Goal: Find specific page/section: Find specific page/section

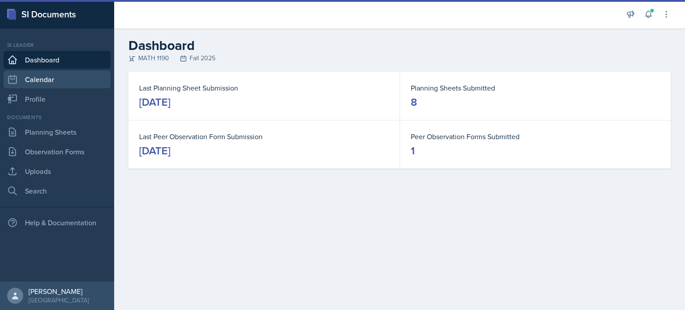
click at [78, 82] on link "Calendar" at bounding box center [57, 79] width 107 height 18
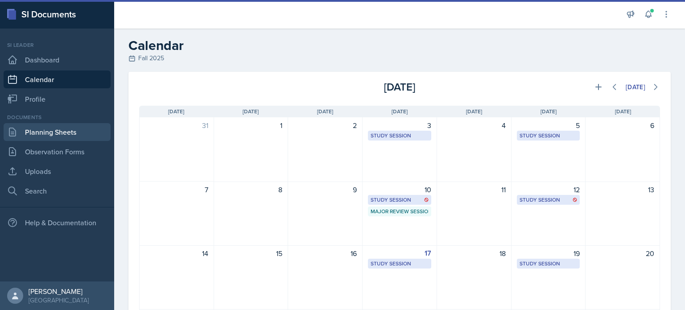
click at [61, 133] on link "Planning Sheets" at bounding box center [57, 132] width 107 height 18
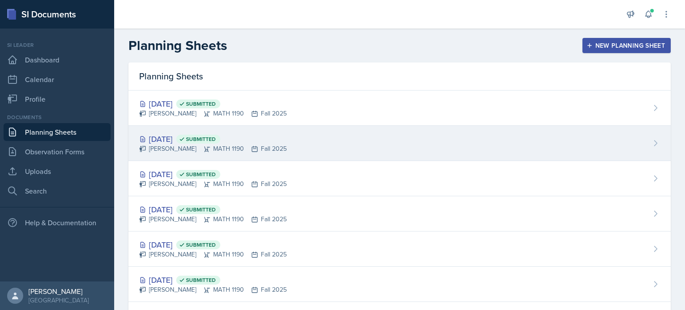
click at [306, 144] on div "[DATE] Submitted [PERSON_NAME] MATH 1190 Fall 2025" at bounding box center [399, 143] width 542 height 35
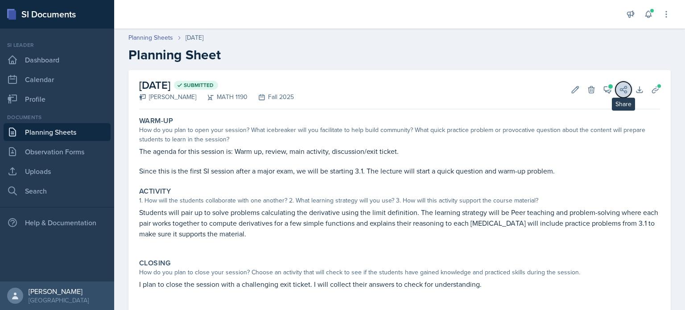
click at [615, 89] on button "Share" at bounding box center [623, 90] width 16 height 16
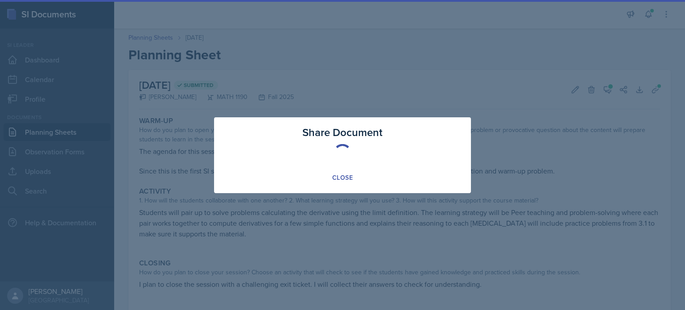
click at [598, 66] on div at bounding box center [342, 155] width 685 height 310
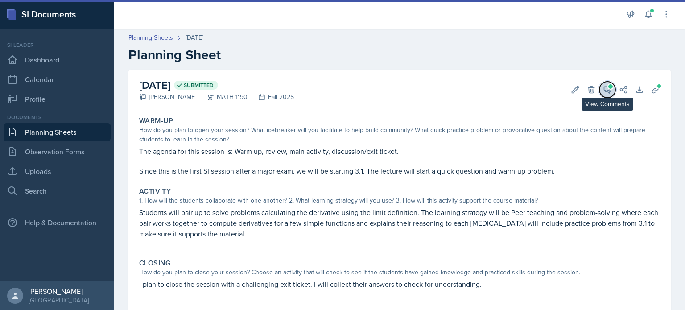
click at [608, 86] on span at bounding box center [610, 86] width 4 height 4
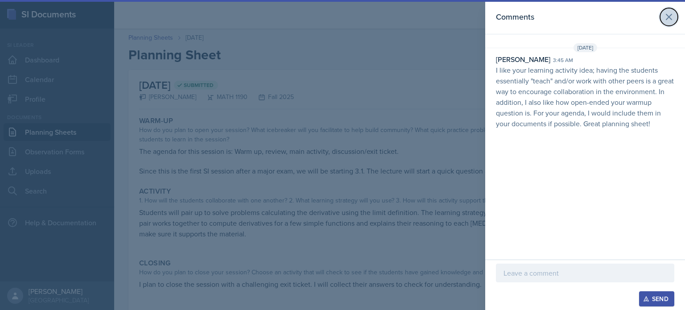
click at [667, 19] on icon at bounding box center [668, 17] width 11 height 11
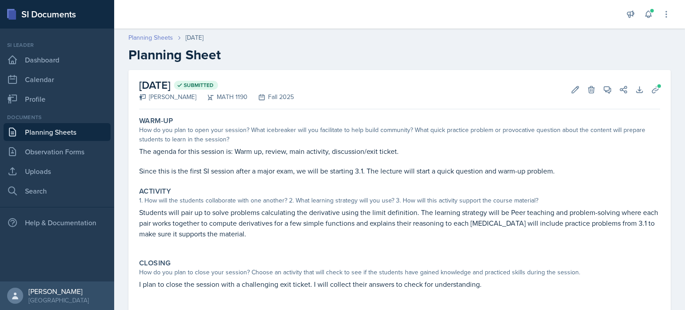
click at [138, 37] on link "Planning Sheets" at bounding box center [150, 37] width 45 height 9
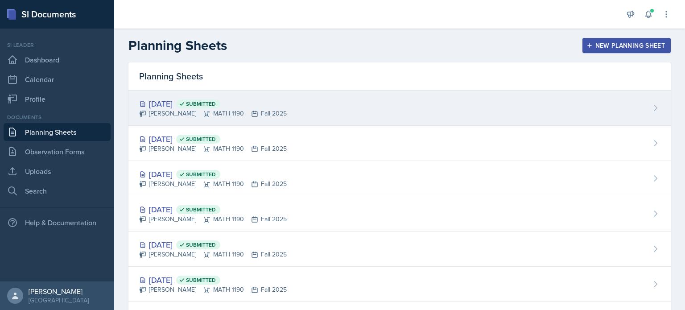
click at [183, 99] on div "[DATE] Submitted" at bounding box center [213, 104] width 148 height 12
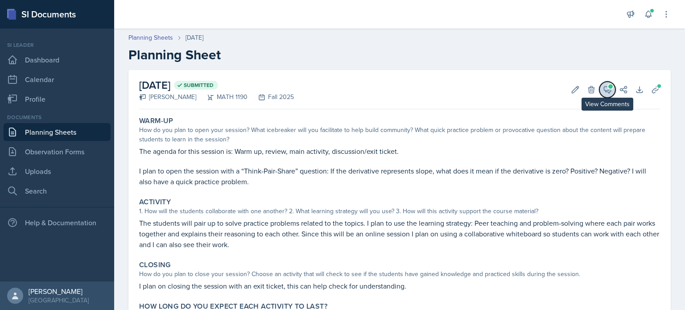
click at [604, 90] on icon at bounding box center [607, 89] width 7 height 7
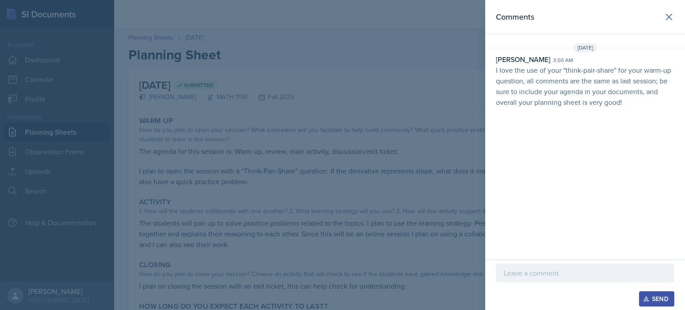
click at [675, 7] on header "Comments" at bounding box center [585, 17] width 200 height 34
click at [671, 16] on icon at bounding box center [668, 17] width 11 height 11
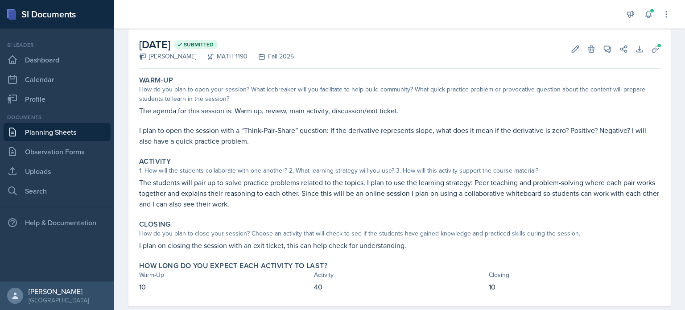
scroll to position [45, 0]
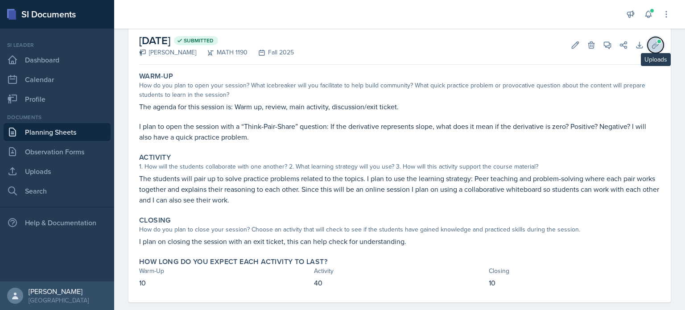
click at [647, 48] on button "Uploads" at bounding box center [655, 45] width 16 height 16
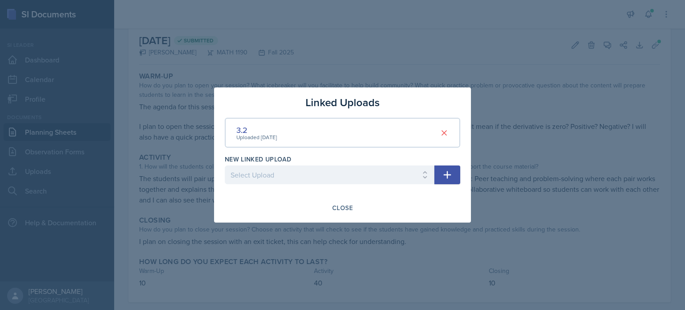
click at [470, 75] on div at bounding box center [342, 155] width 685 height 310
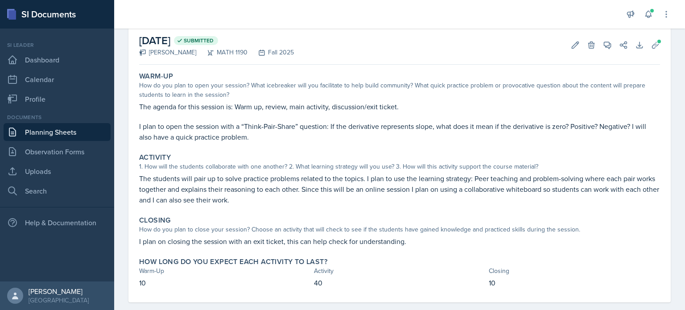
scroll to position [58, 0]
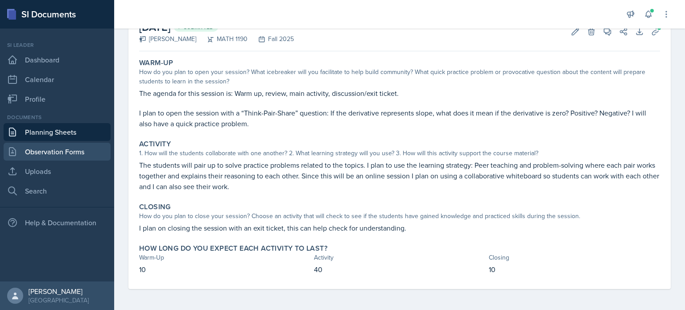
click at [96, 151] on link "Observation Forms" at bounding box center [57, 152] width 107 height 18
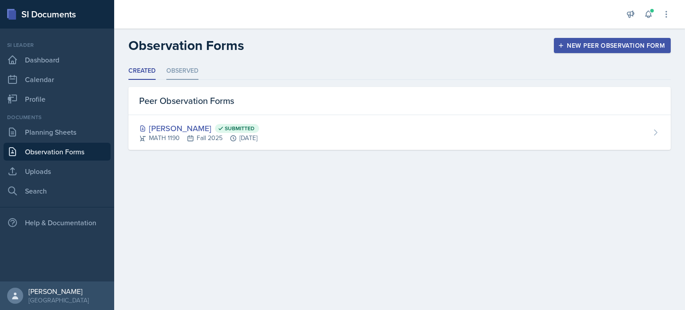
click at [171, 73] on li "Observed" at bounding box center [182, 70] width 32 height 17
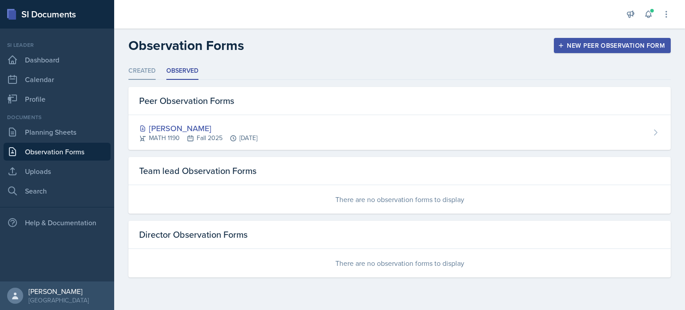
click at [150, 74] on li "Created" at bounding box center [141, 70] width 27 height 17
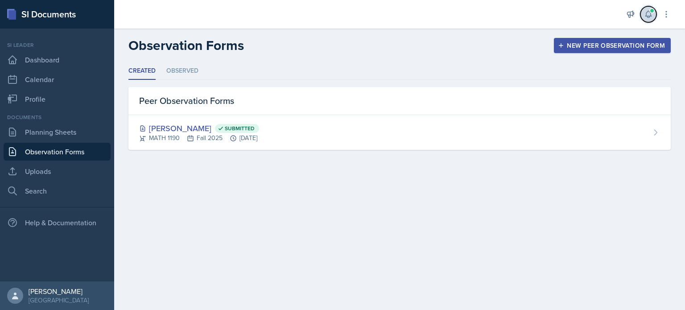
click at [645, 12] on icon at bounding box center [648, 14] width 9 height 9
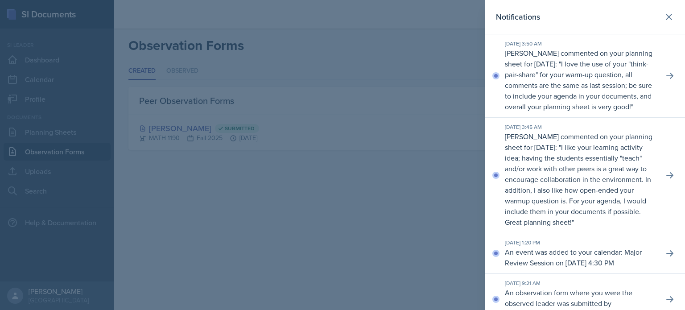
click at [470, 64] on div at bounding box center [342, 155] width 685 height 310
